Goal: Browse casually: Explore the website without a specific task or goal

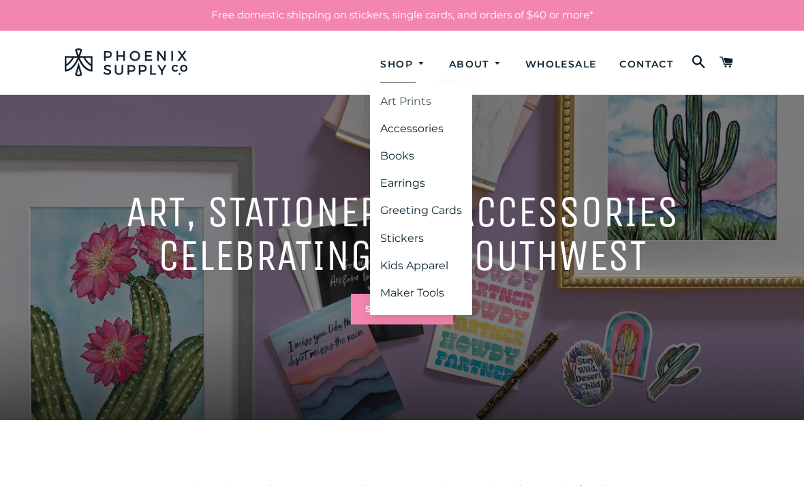
click at [405, 92] on link "Art Prints" at bounding box center [421, 101] width 102 height 25
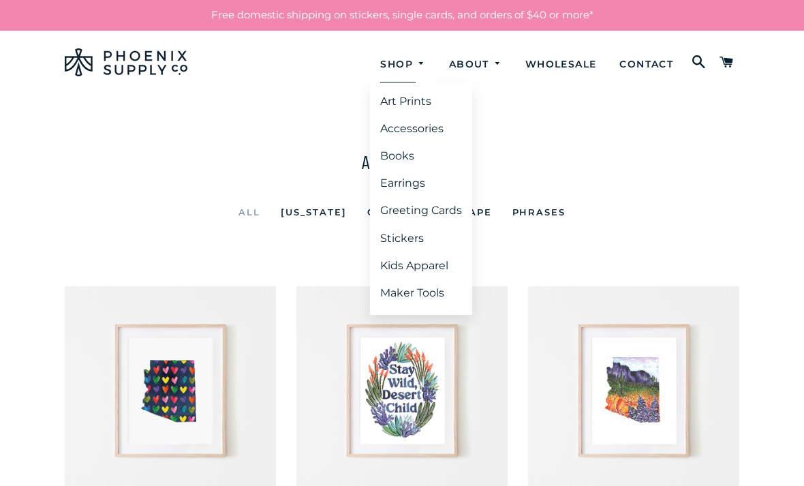
click at [152, 62] on img at bounding box center [126, 62] width 123 height 28
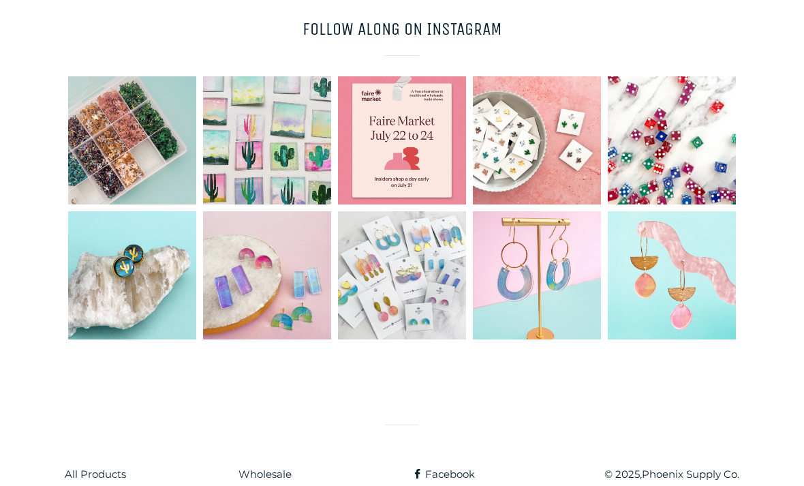
scroll to position [3527, 0]
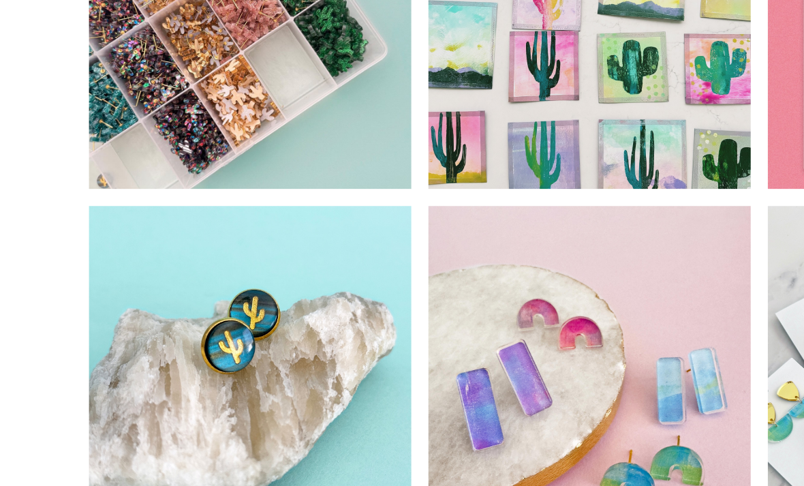
click at [132, 211] on div at bounding box center [132, 278] width 135 height 135
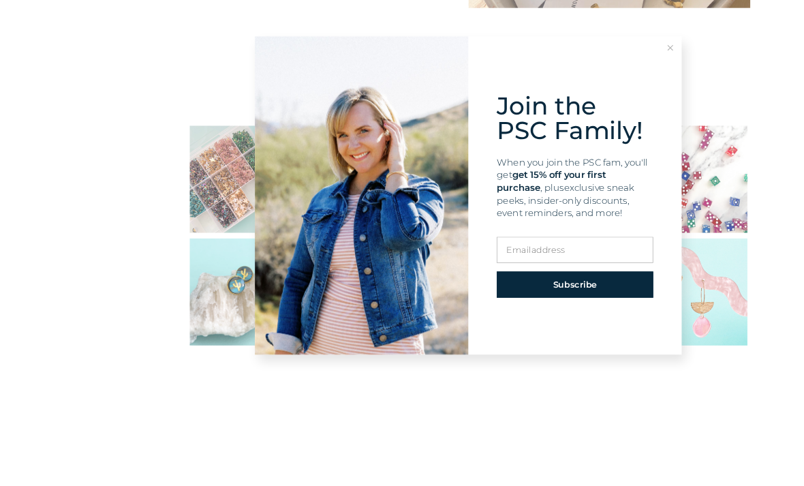
scroll to position [3529, 0]
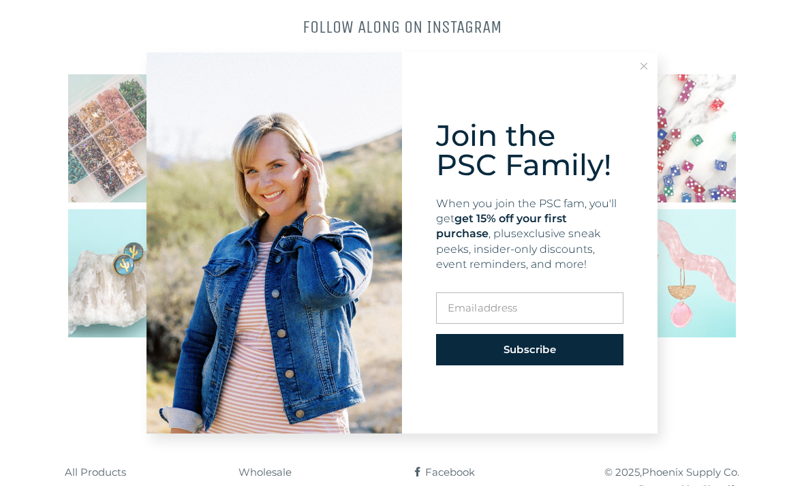
click at [652, 65] on button at bounding box center [643, 65] width 27 height 27
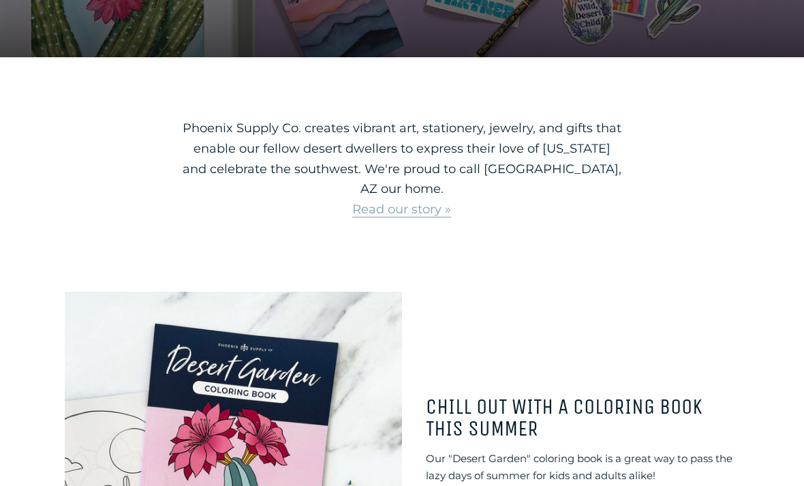
scroll to position [0, 0]
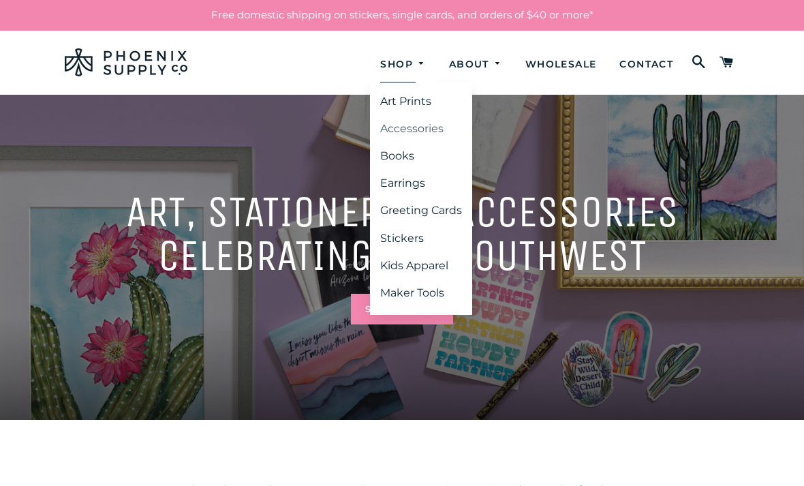
click at [420, 121] on link "Accessories" at bounding box center [421, 128] width 102 height 25
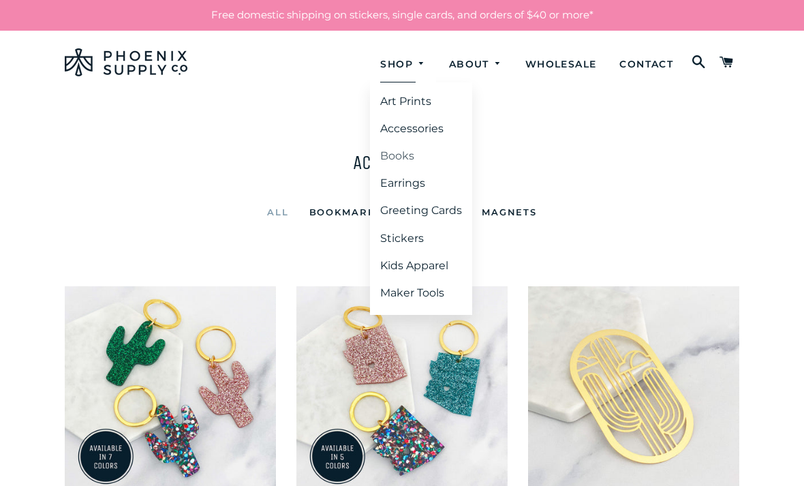
click at [398, 148] on link "Books" at bounding box center [421, 156] width 102 height 25
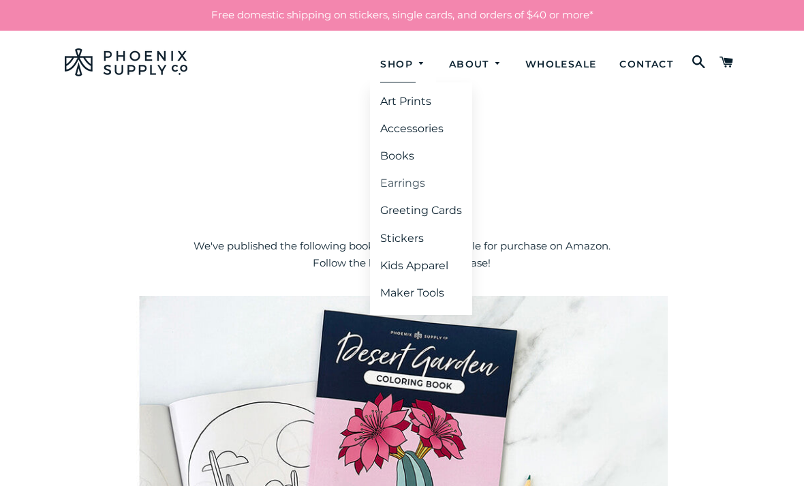
click at [417, 181] on link "Earrings" at bounding box center [421, 183] width 102 height 25
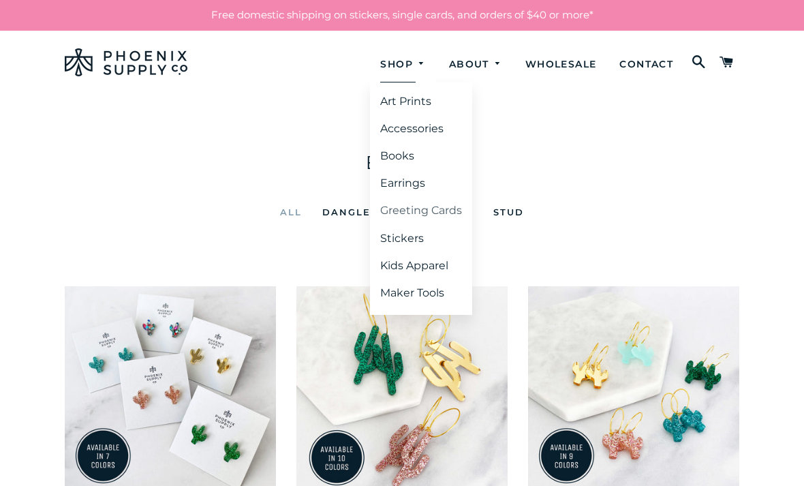
click at [430, 207] on link "Greeting Cards" at bounding box center [421, 210] width 102 height 25
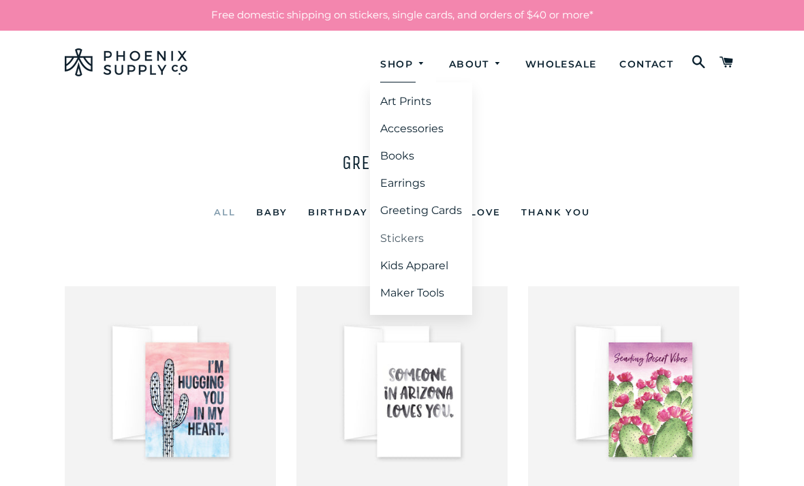
click at [413, 235] on link "Stickers" at bounding box center [421, 238] width 102 height 25
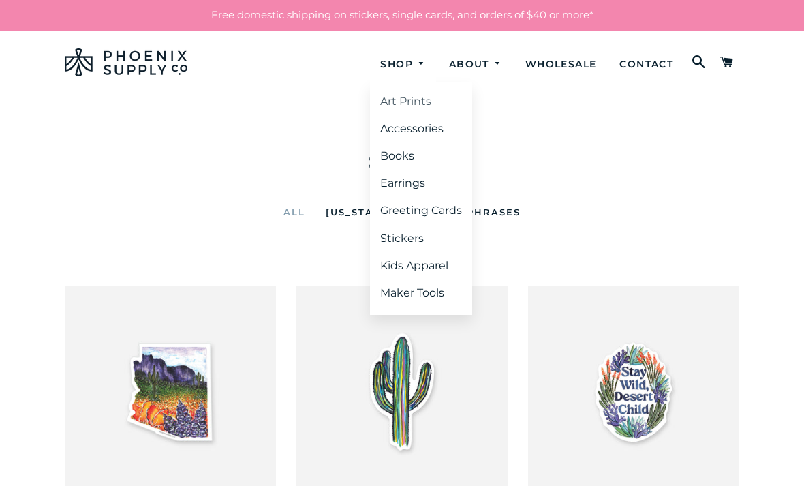
click at [429, 101] on link "Art Prints" at bounding box center [421, 101] width 102 height 25
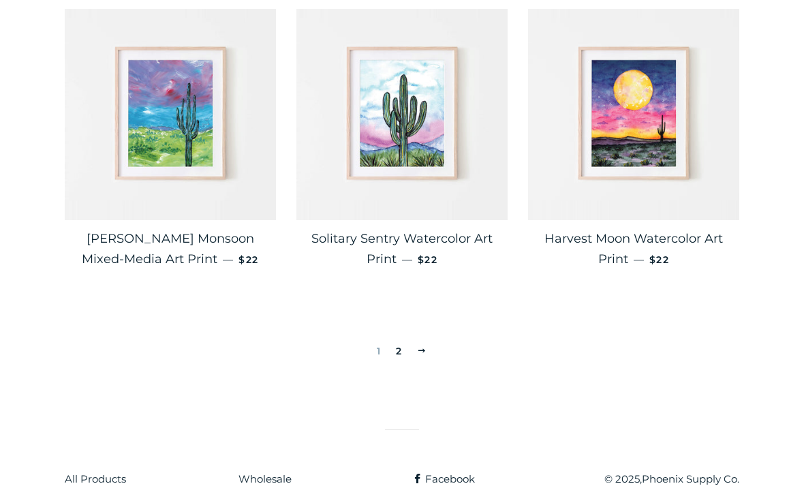
scroll to position [2303, 0]
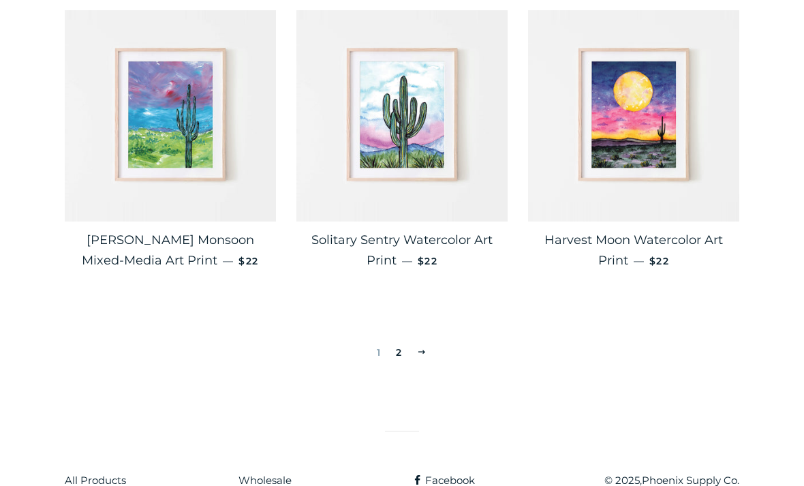
click at [426, 347] on span at bounding box center [422, 352] width 10 height 10
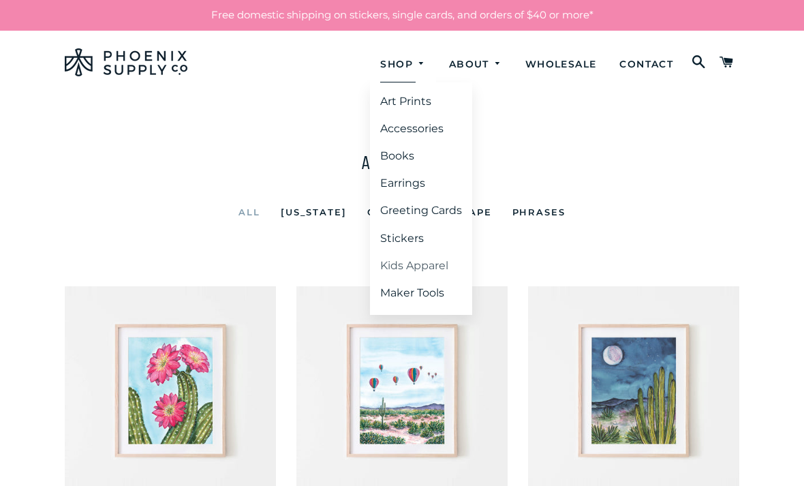
click at [428, 265] on link "Kids Apparel" at bounding box center [421, 265] width 102 height 25
